Goal: Transaction & Acquisition: Purchase product/service

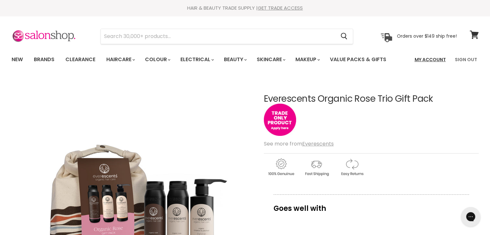
click at [428, 57] on link "My Account" at bounding box center [429, 60] width 39 height 14
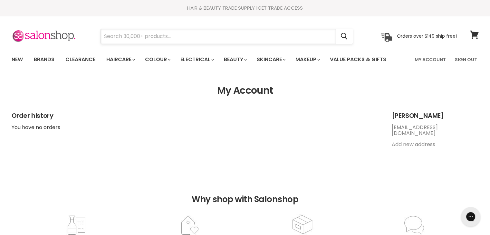
paste input "Everescents Trio Gift Pack - Rose"
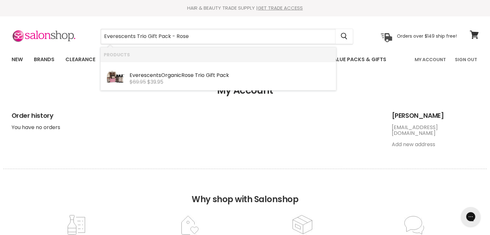
type input "Everescents Trio Gift Pack - Rose"
